Goal: Transaction & Acquisition: Purchase product/service

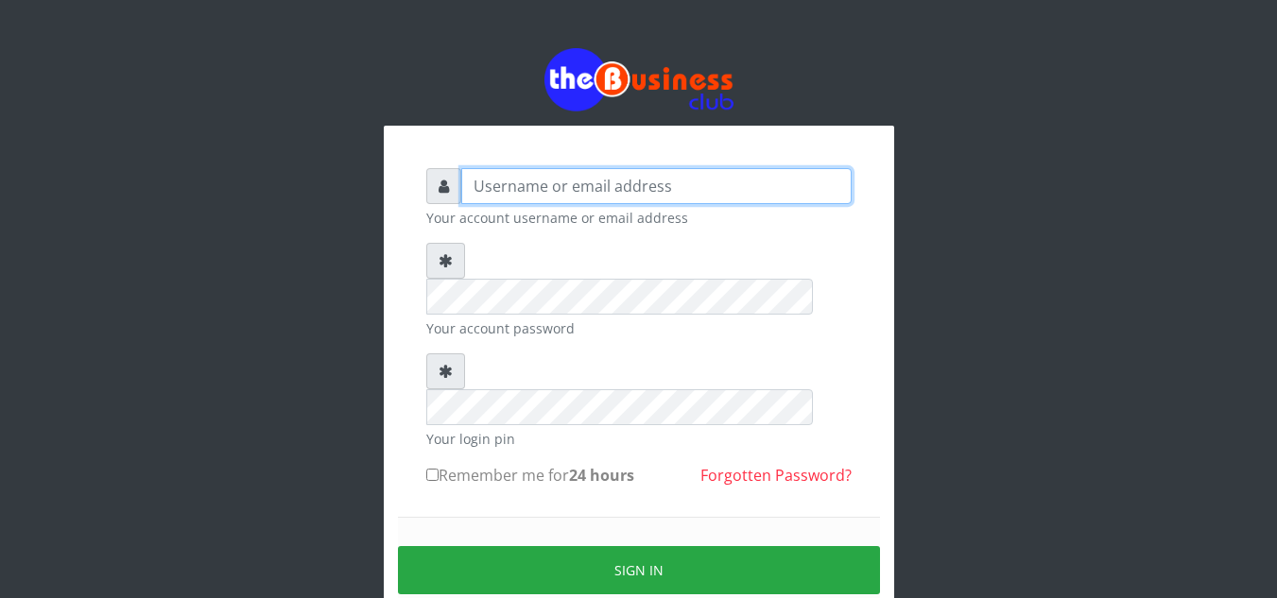
type input "Depthwize"
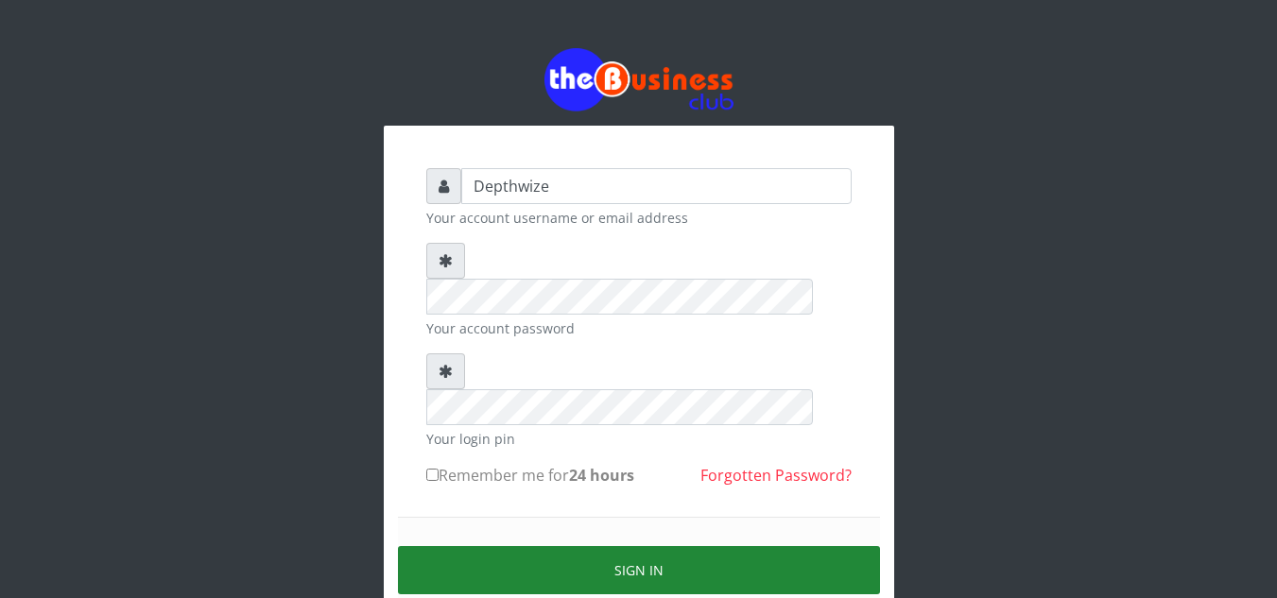
click at [548, 546] on button "Sign in" at bounding box center [639, 570] width 482 height 48
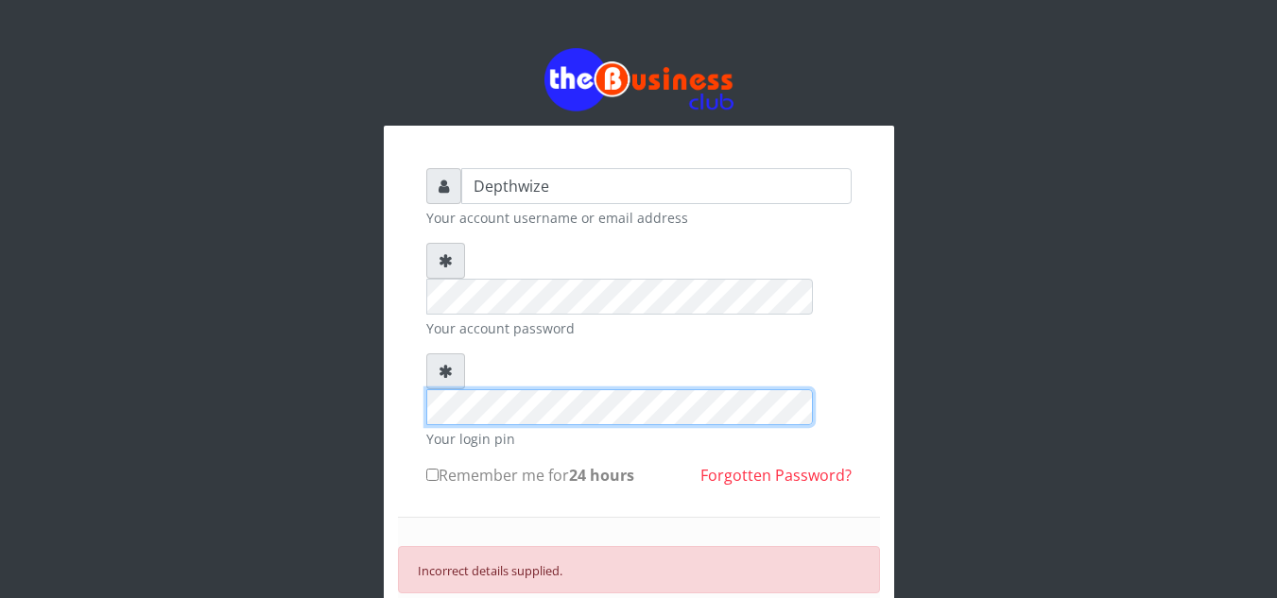
scroll to position [95, 0]
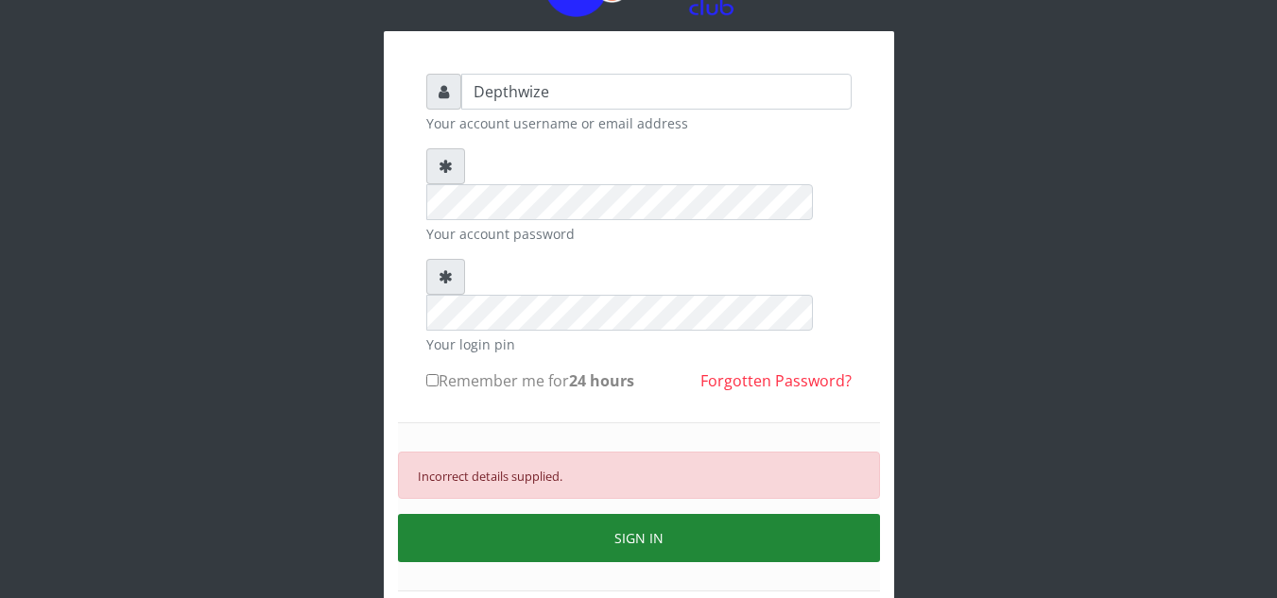
click at [518, 514] on button "SIGN IN" at bounding box center [639, 538] width 482 height 48
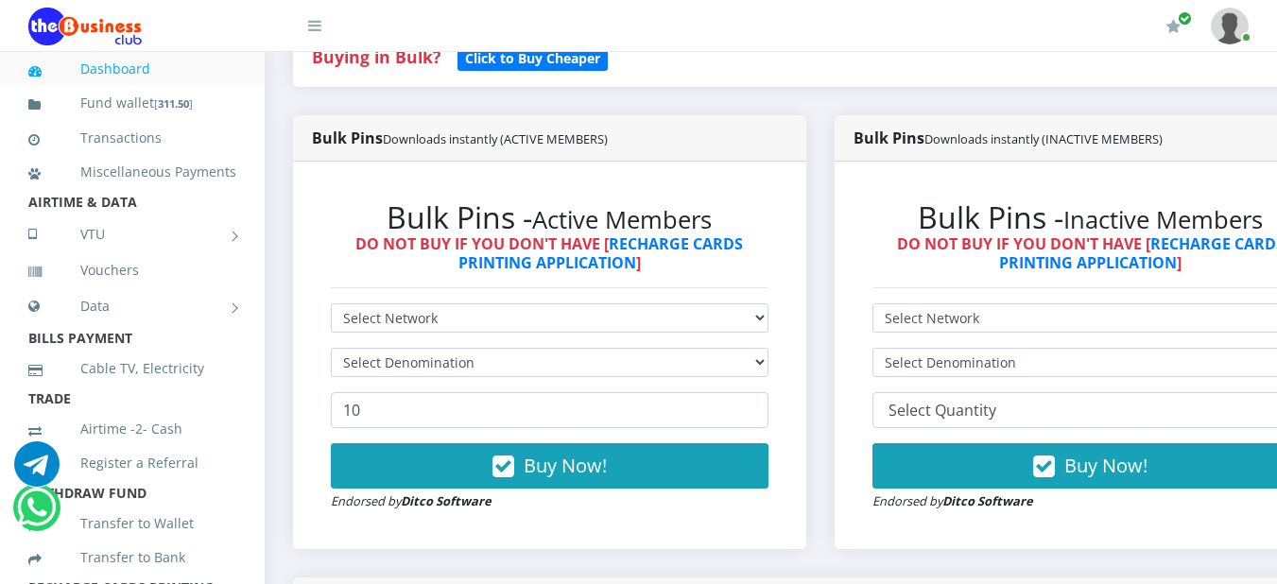
scroll to position [567, 0]
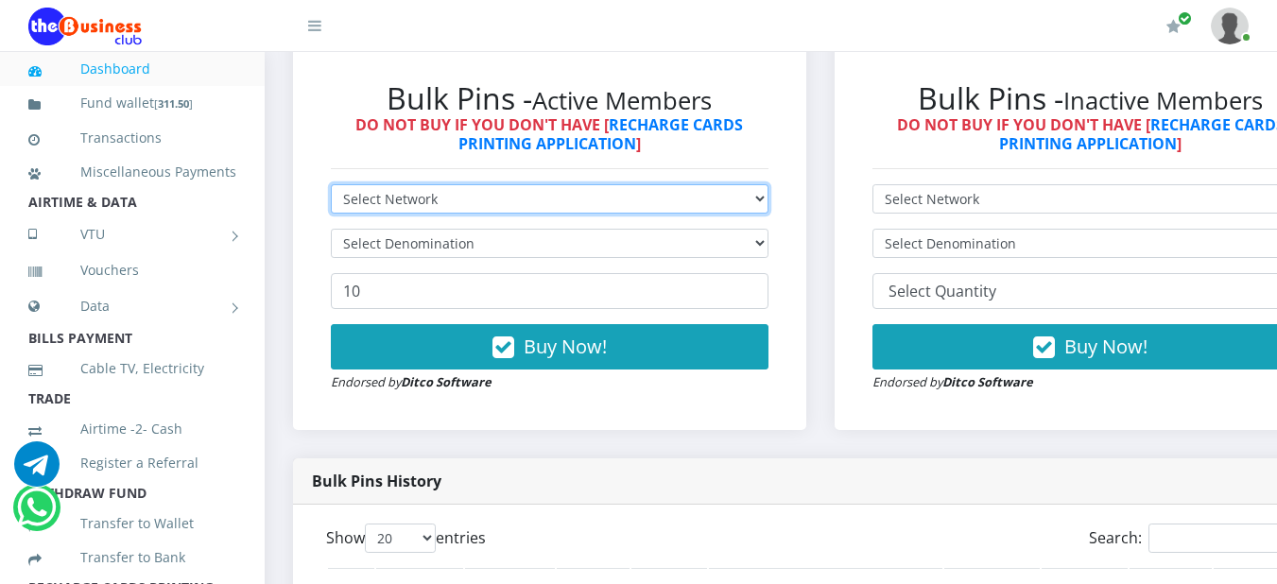
click at [768, 211] on select "Select Network MTN Globacom 9Mobile Airtel" at bounding box center [550, 198] width 438 height 29
select select "MTN"
click at [331, 188] on select "Select Network MTN Globacom 9Mobile Airtel" at bounding box center [550, 198] width 438 height 29
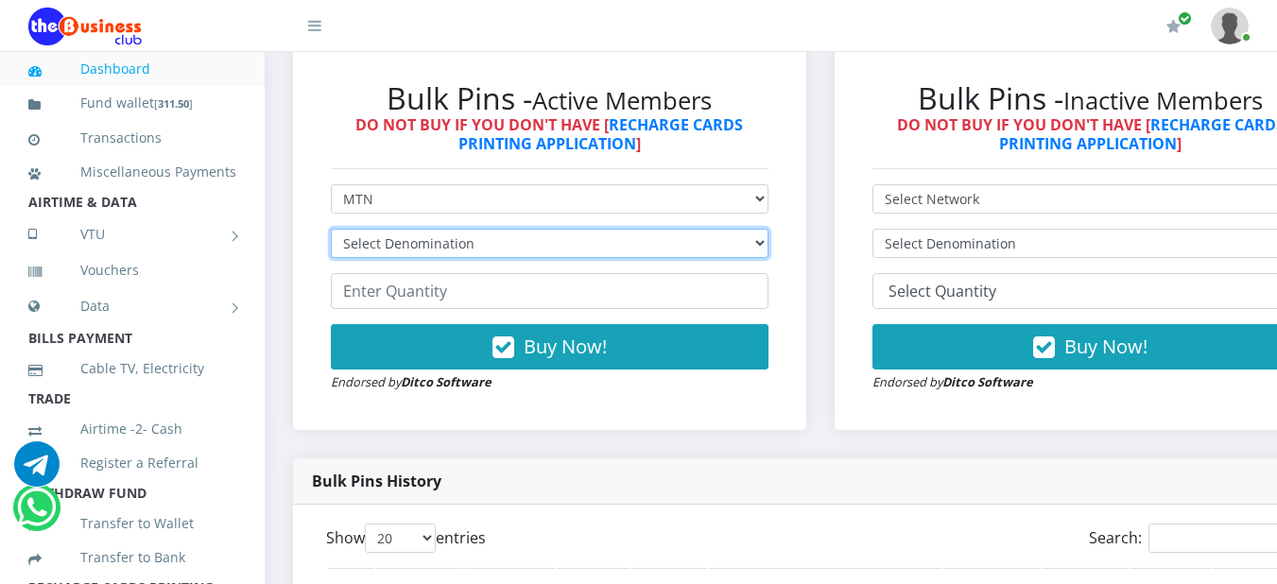
click at [767, 250] on select "Select Denomination MTN NGN100 - ₦96.94 MTN NGN200 - ₦193.88 MTN NGN400 - ₦387.…" at bounding box center [550, 243] width 438 height 29
click at [768, 254] on select "Select Denomination MTN NGN100 - ₦96.94 MTN NGN200 - ₦193.88 MTN NGN400 - ₦387.…" at bounding box center [550, 243] width 438 height 29
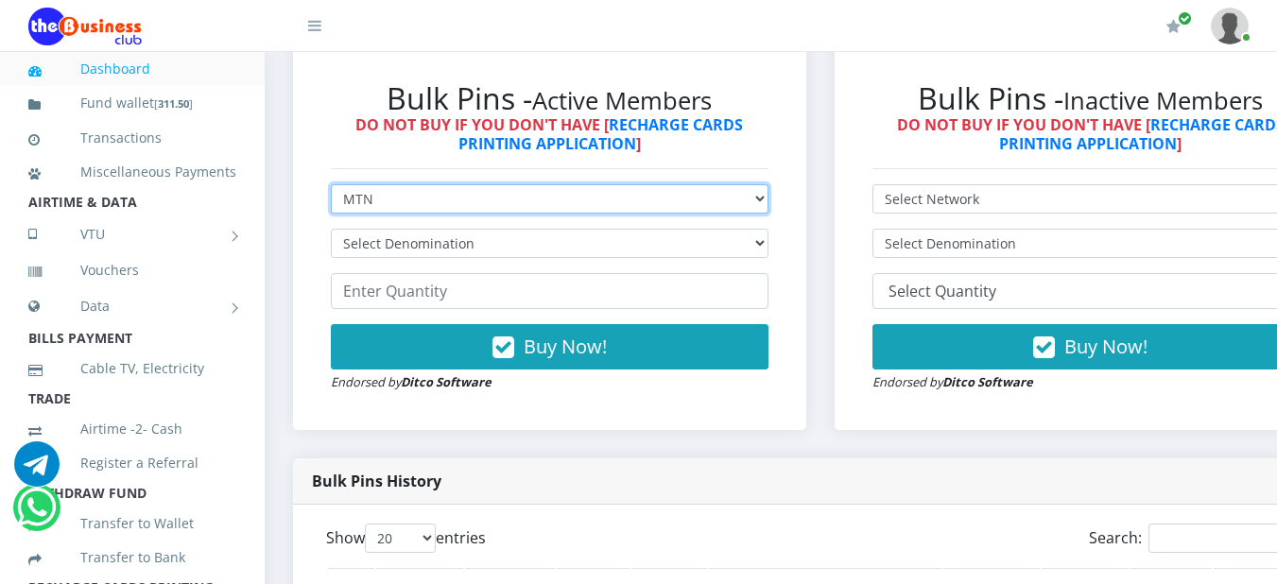
click at [768, 199] on select "Select Network MTN Globacom 9Mobile Airtel" at bounding box center [550, 198] width 438 height 29
click at [331, 188] on select "Select Network MTN Globacom 9Mobile Airtel" at bounding box center [550, 198] width 438 height 29
click at [763, 207] on select "Select Network MTN Globacom 9Mobile Airtel" at bounding box center [550, 198] width 438 height 29
click at [331, 188] on select "Select Network MTN Globacom 9Mobile Airtel" at bounding box center [550, 198] width 438 height 29
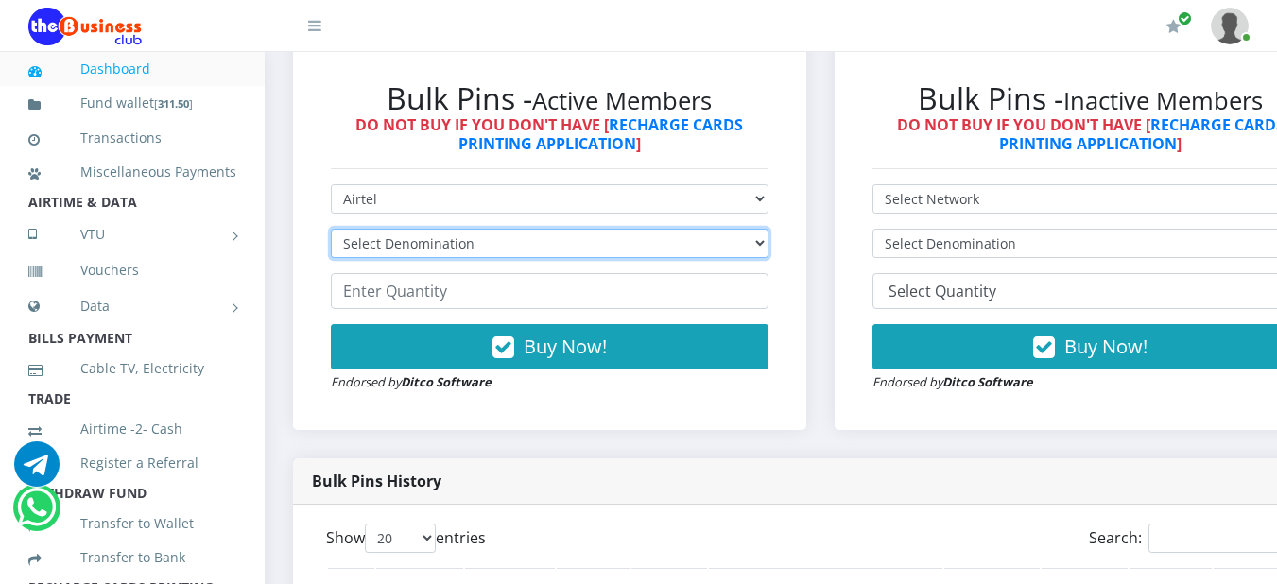
click at [768, 250] on select "Select Denomination Airtel NGN100 - ₦96.36 Airtel NGN200 - ₦192.72 Airtel NGN50…" at bounding box center [550, 243] width 438 height 29
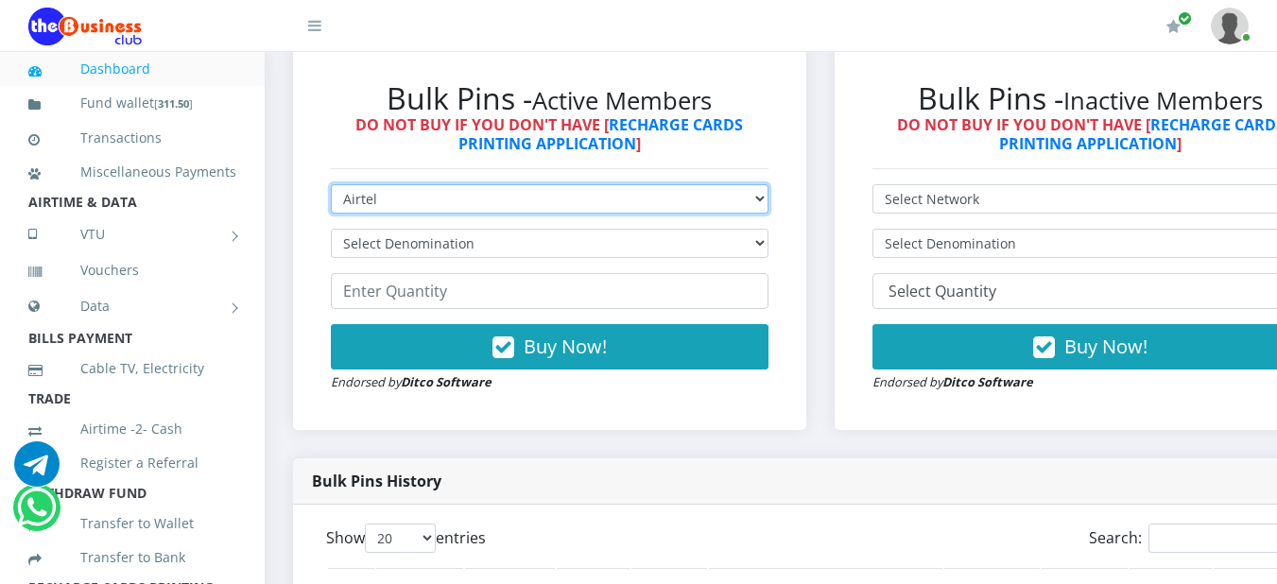
click at [768, 201] on select "Select Network MTN Globacom 9Mobile Airtel" at bounding box center [550, 198] width 438 height 29
select select "Glo"
click at [331, 188] on select "Select Network MTN Globacom 9Mobile Airtel" at bounding box center [550, 198] width 438 height 29
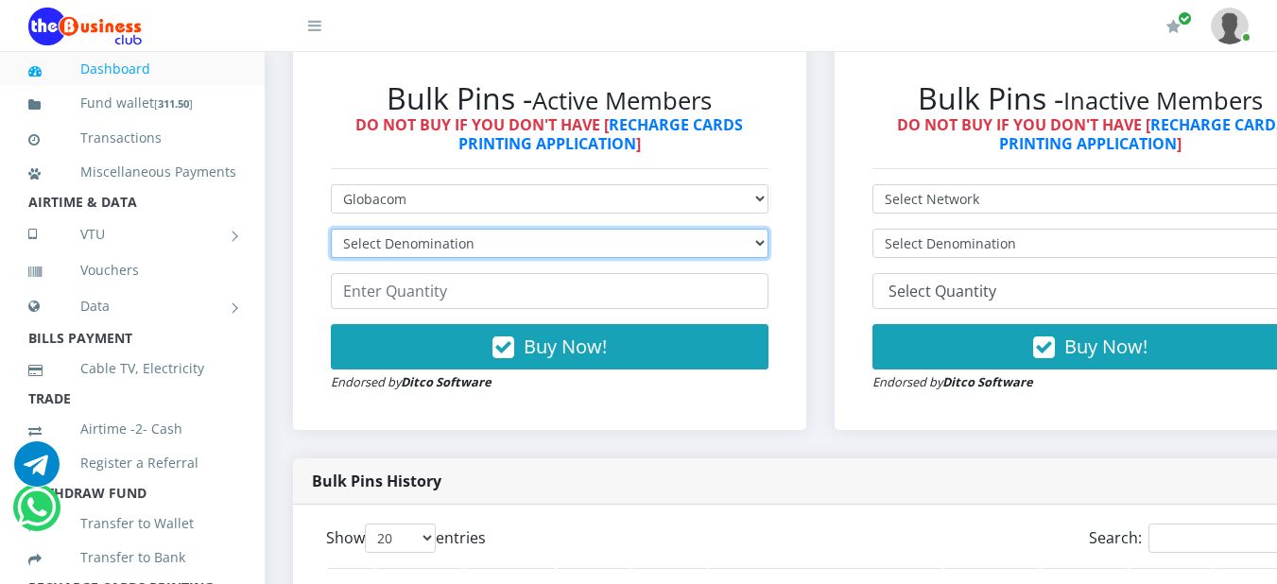
click at [768, 246] on select "Select Denomination Glo NGN100 - ₦96.45 Glo NGN200 - ₦192.90 Glo NGN500 - ₦482.…" at bounding box center [550, 243] width 438 height 29
